Goal: Task Accomplishment & Management: Use online tool/utility

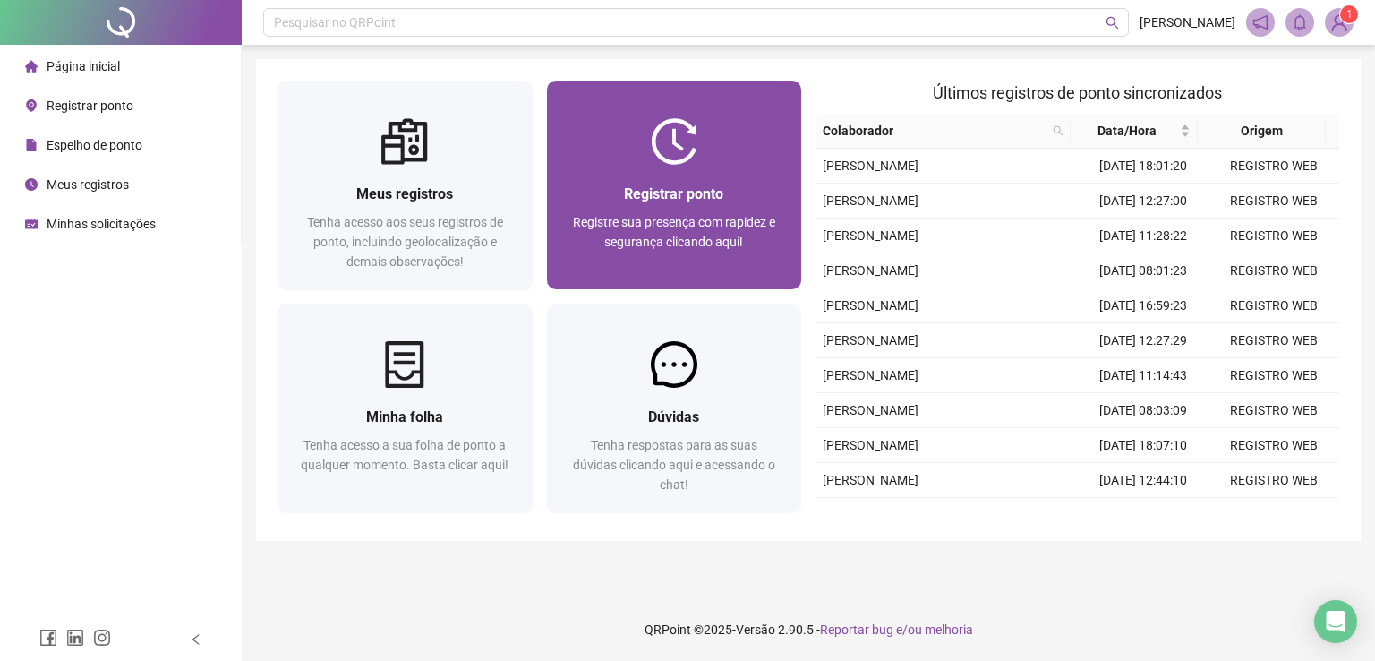
click at [698, 148] on div at bounding box center [674, 141] width 255 height 47
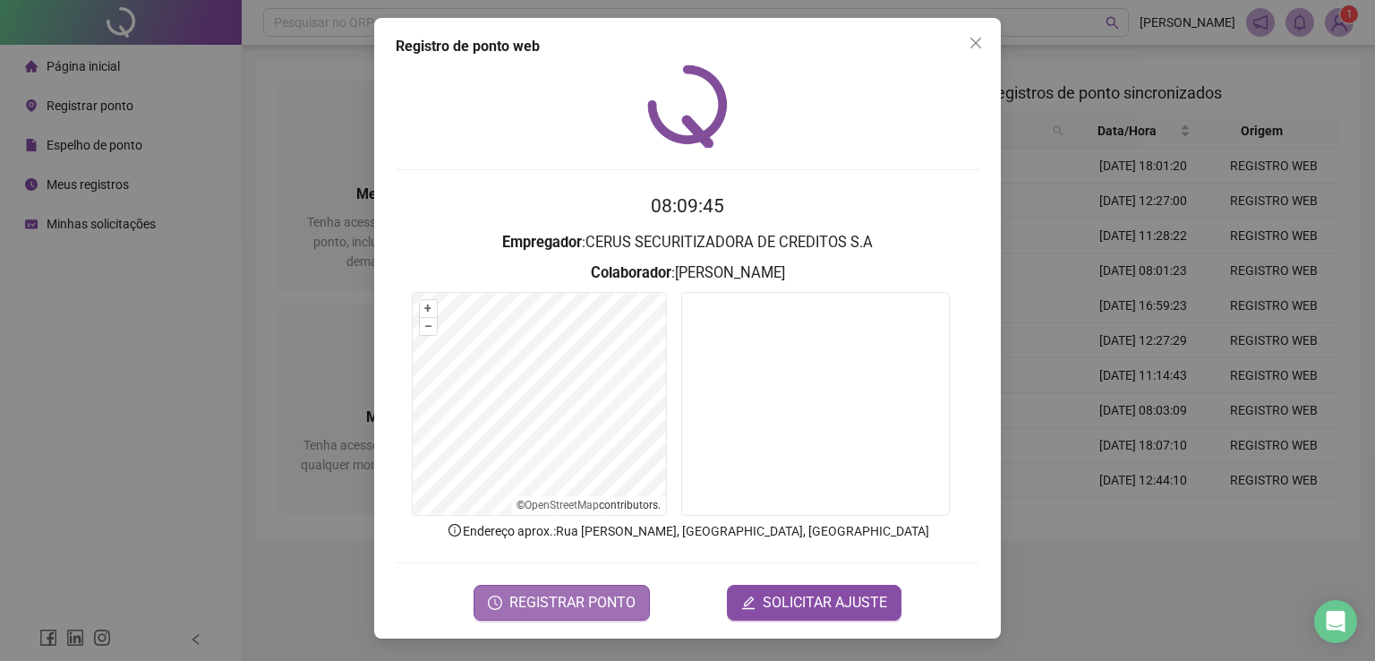
click at [571, 595] on span "REGISTRAR PONTO" at bounding box center [572, 602] width 126 height 21
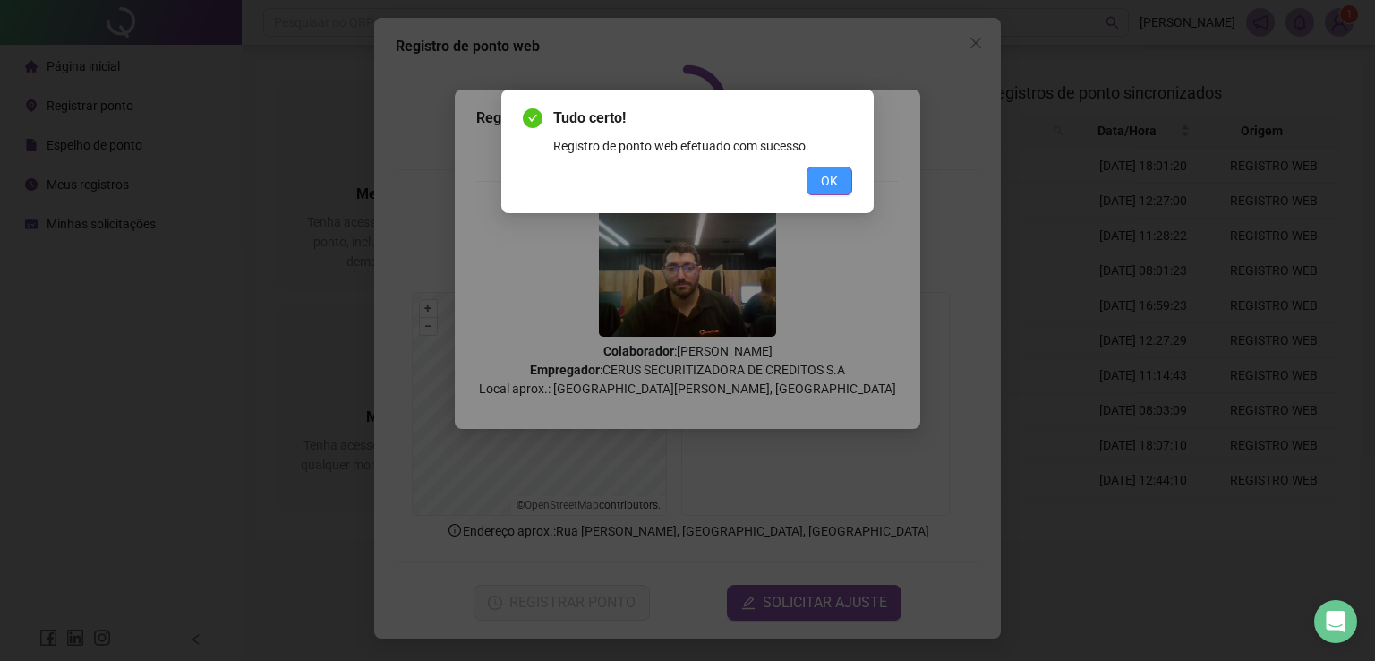
click at [817, 177] on button "OK" at bounding box center [830, 181] width 46 height 29
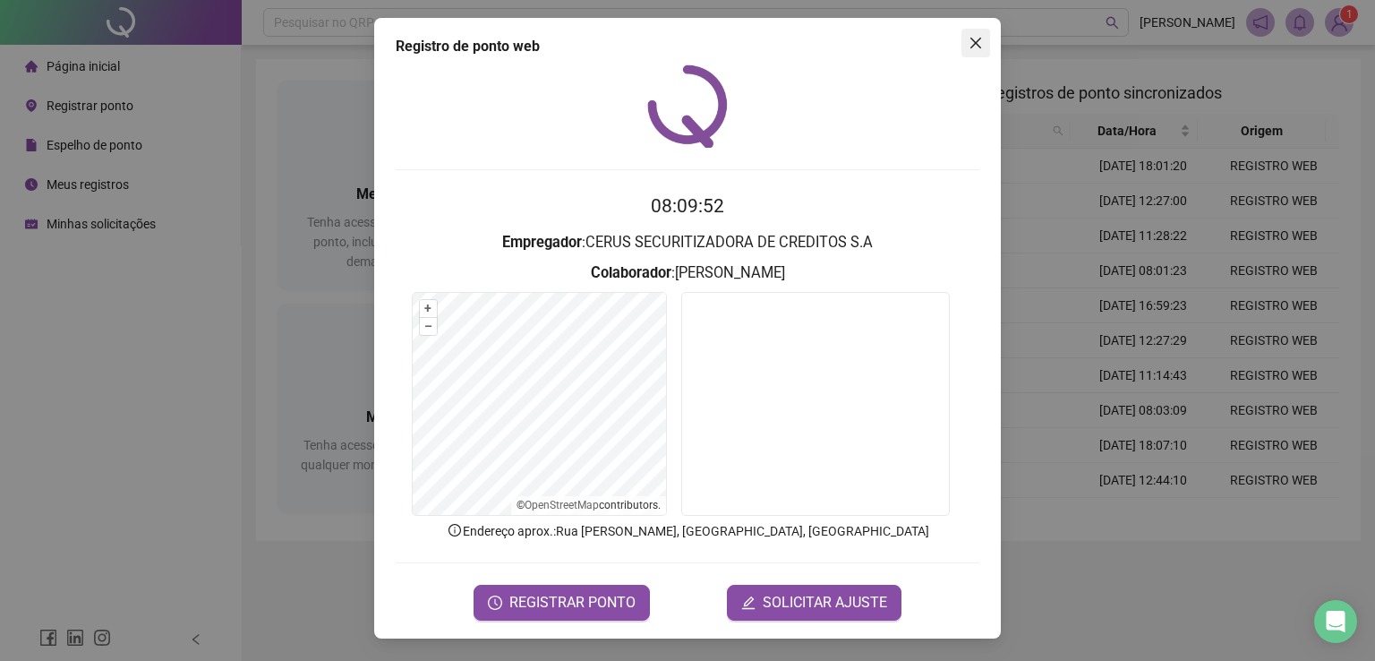
click at [963, 34] on button "Close" at bounding box center [976, 43] width 29 height 29
